Goal: Transaction & Acquisition: Purchase product/service

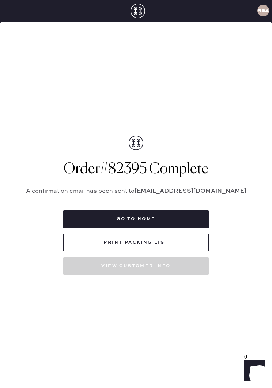
click at [94, 223] on button "Go to home" at bounding box center [136, 219] width 146 height 18
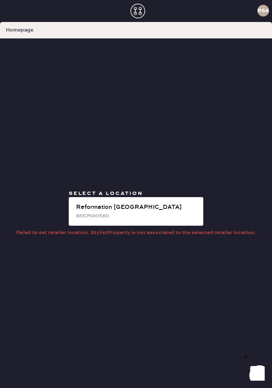
click at [95, 219] on div "8557560560" at bounding box center [137, 216] width 122 height 8
click at [83, 212] on div "Reformation [GEOGRAPHIC_DATA]" at bounding box center [137, 207] width 122 height 9
click at [183, 199] on div "Select a location Reformation Somerset 8557560560" at bounding box center [136, 209] width 146 height 39
click at [178, 212] on div "Reformation [GEOGRAPHIC_DATA]" at bounding box center [137, 207] width 122 height 9
click at [179, 218] on div "8557560560" at bounding box center [137, 216] width 122 height 8
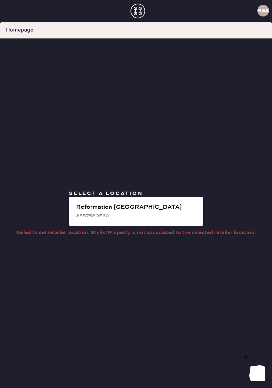
click at [176, 212] on div "Reformation [GEOGRAPHIC_DATA]" at bounding box center [137, 207] width 122 height 9
click at [164, 212] on div "Reformation [GEOGRAPHIC_DATA]" at bounding box center [137, 207] width 122 height 9
click at [137, 14] on use at bounding box center [138, 11] width 15 height 15
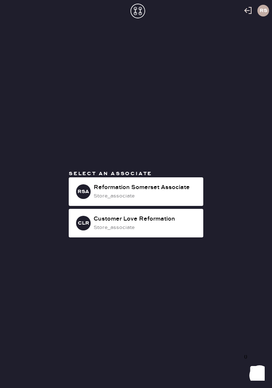
click at [139, 7] on icon at bounding box center [138, 11] width 15 height 15
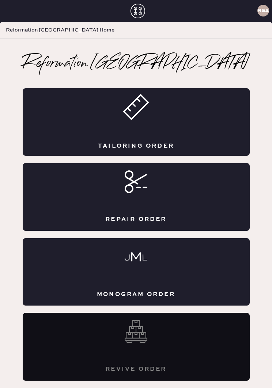
click at [170, 135] on div "Tailoring Order" at bounding box center [136, 121] width 227 height 67
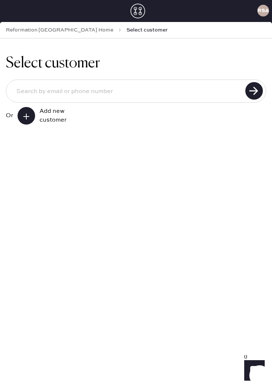
click at [200, 92] on input at bounding box center [127, 92] width 233 height 18
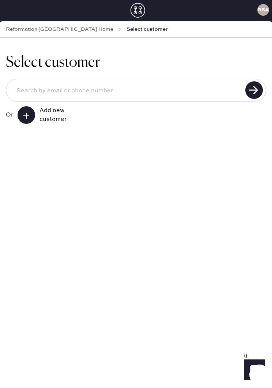
scroll to position [1, 0]
